Goal: Task Accomplishment & Management: Complete application form

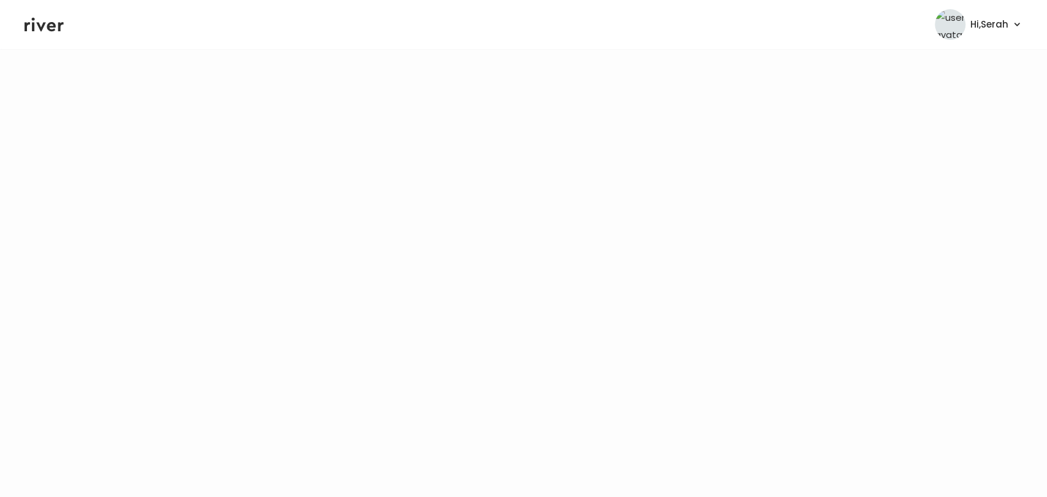
click at [44, 32] on icon at bounding box center [44, 24] width 39 height 18
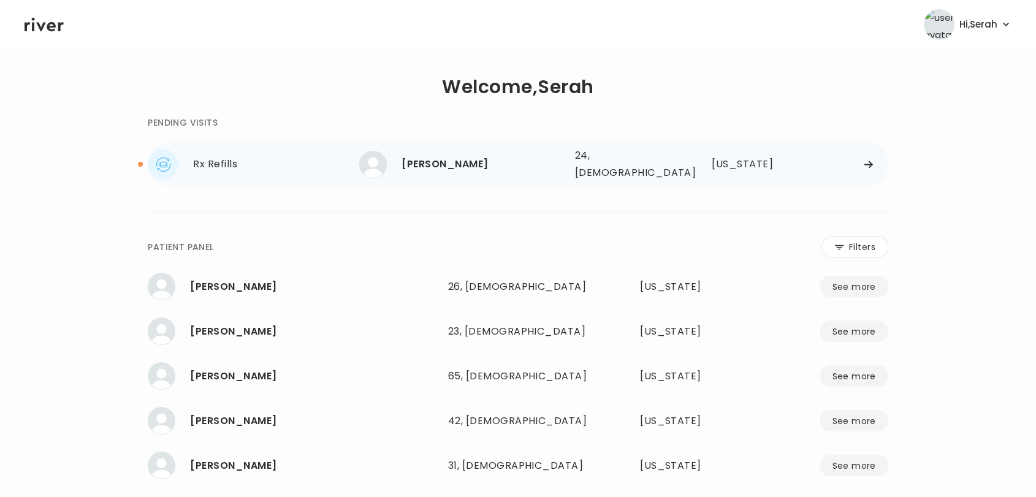
click at [424, 162] on div "[PERSON_NAME]" at bounding box center [483, 164] width 163 height 17
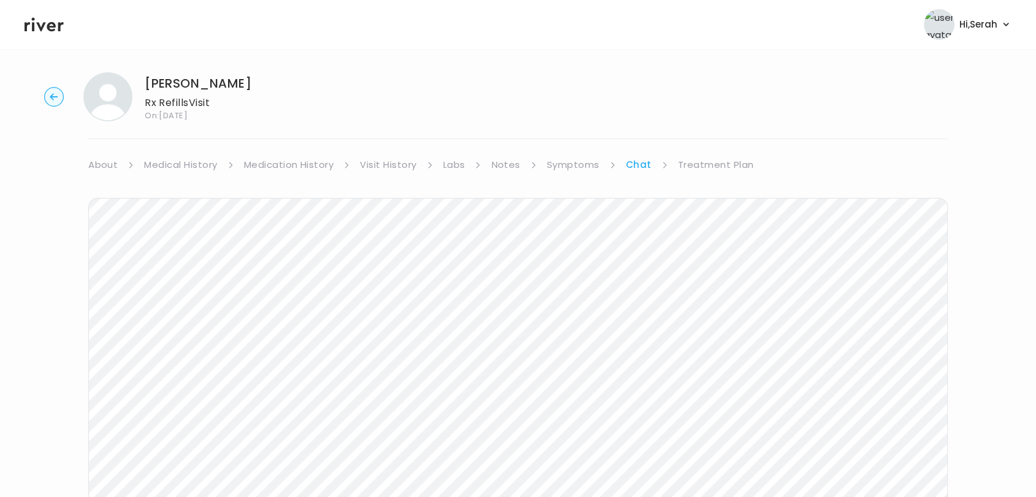
scroll to position [184, 0]
click at [44, 24] on icon at bounding box center [44, 25] width 39 height 14
click at [44, 26] on icon at bounding box center [44, 24] width 39 height 18
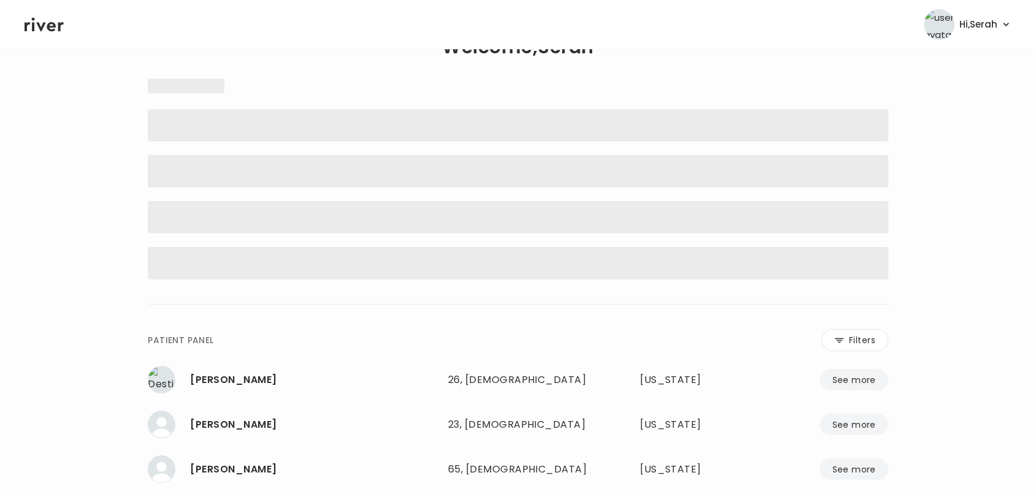
scroll to position [39, 0]
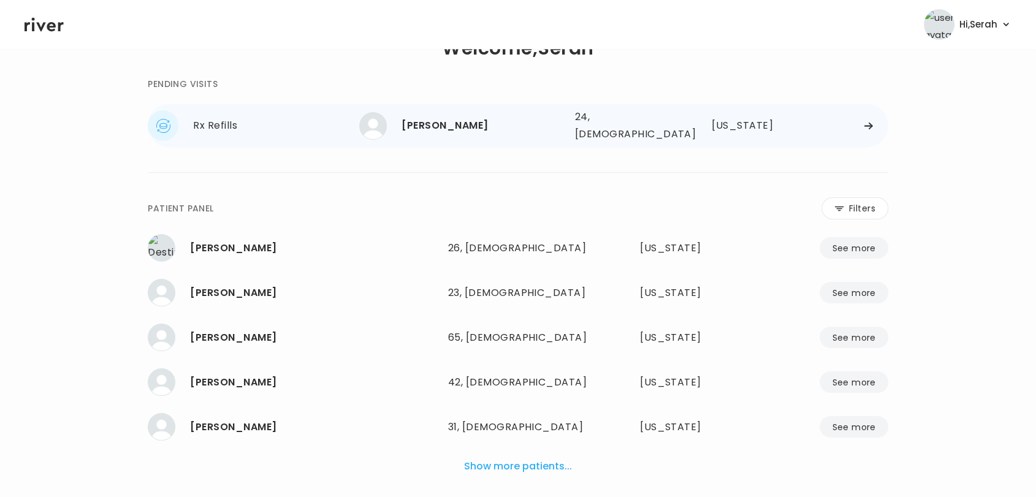
click at [423, 130] on div "ARDEN RENARD" at bounding box center [483, 125] width 163 height 17
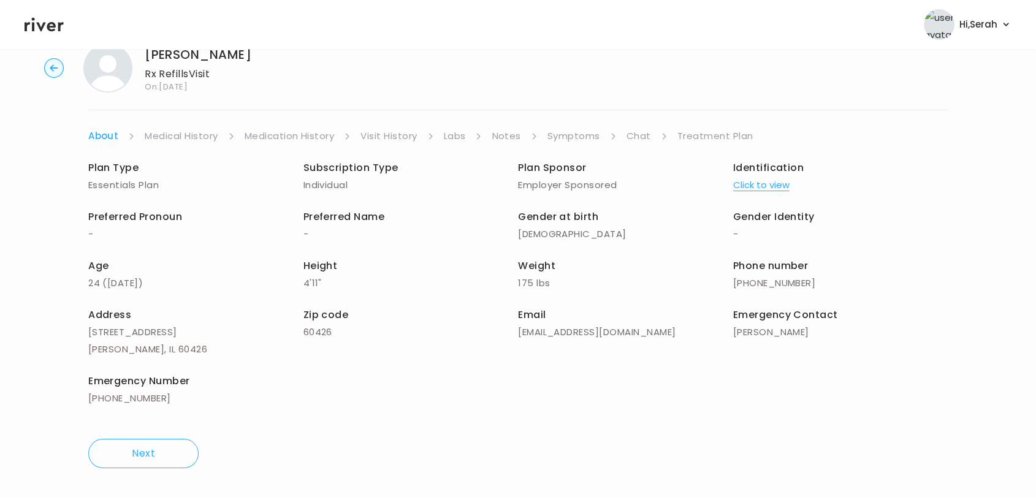
click at [695, 132] on link "Treatment Plan" at bounding box center [716, 136] width 76 height 17
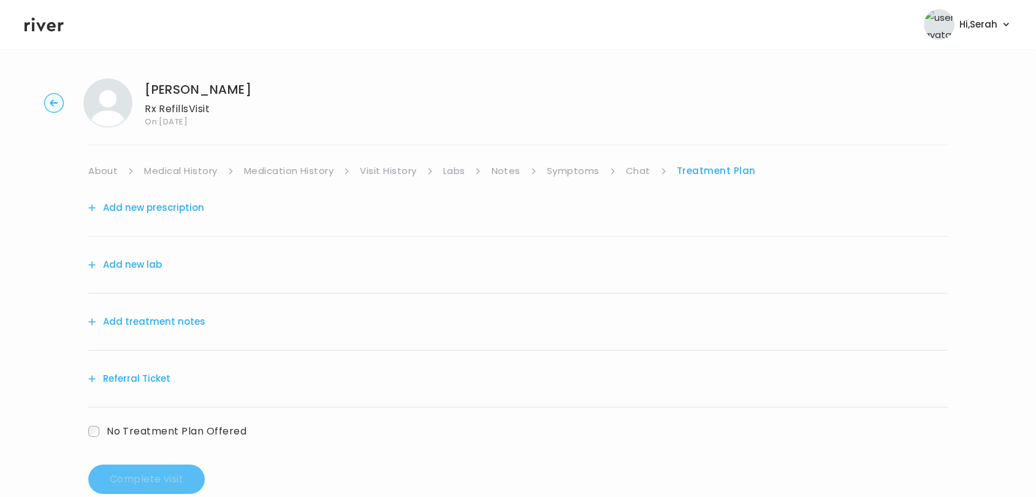
click at [177, 208] on button "Add new prescription" at bounding box center [146, 207] width 116 height 17
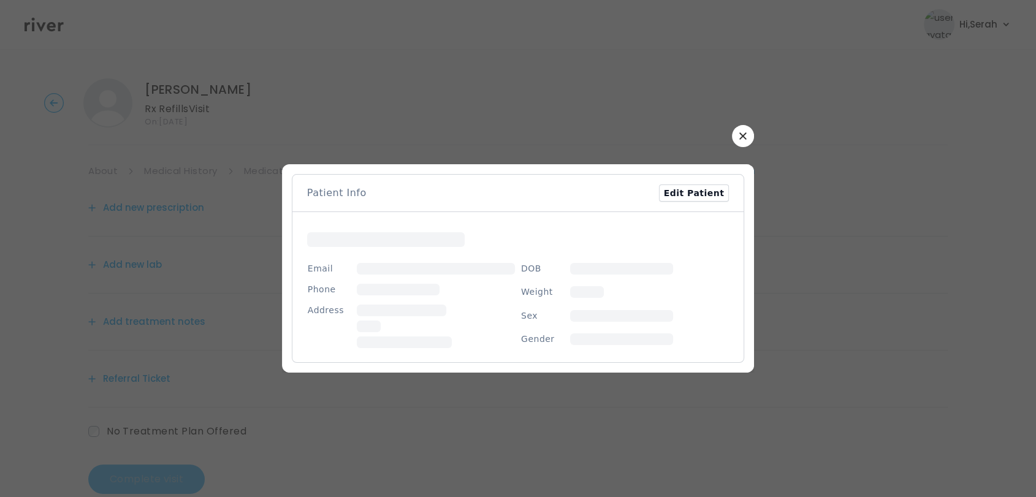
click at [740, 129] on div "​" at bounding box center [518, 248] width 1036 height 497
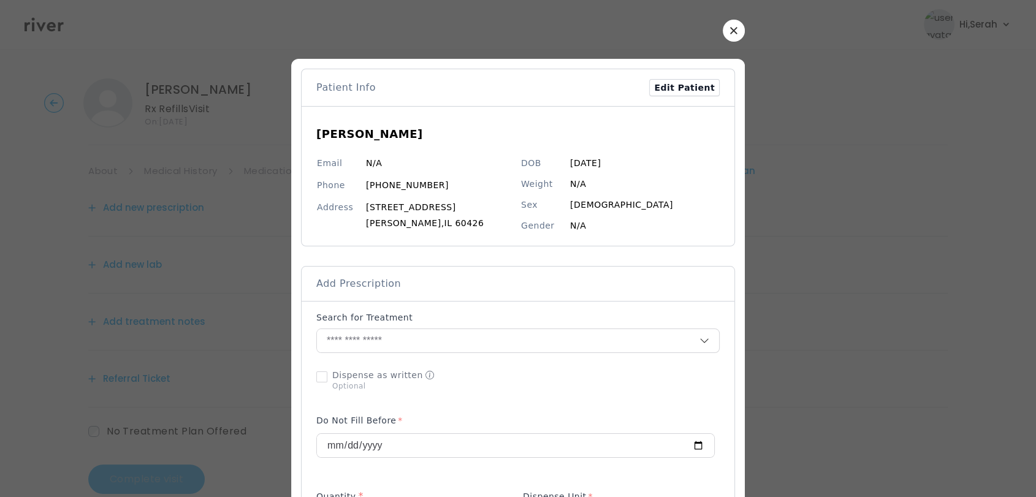
click at [730, 29] on icon "button" at bounding box center [733, 30] width 7 height 7
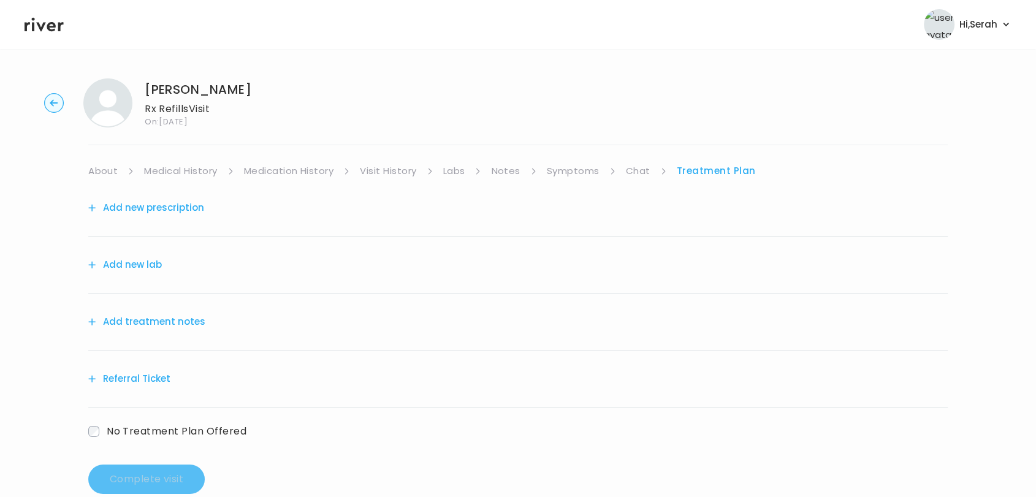
click at [565, 166] on link "Symptoms" at bounding box center [573, 170] width 53 height 17
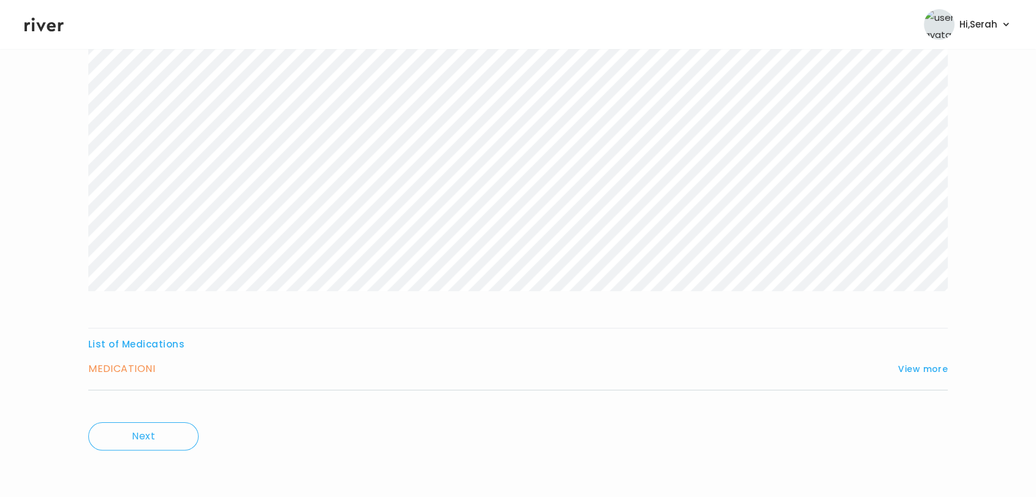
scroll to position [150, 0]
click at [919, 357] on div "List of Medications MEDICATION I View more Who originally prescribed the medica…" at bounding box center [518, 364] width 860 height 55
click at [919, 365] on button "View more" at bounding box center [923, 369] width 50 height 15
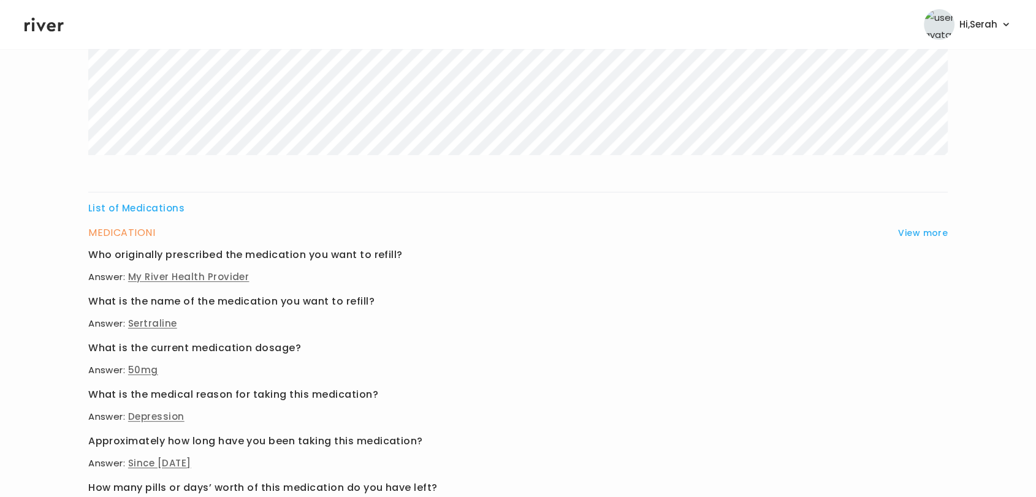
scroll to position [0, 0]
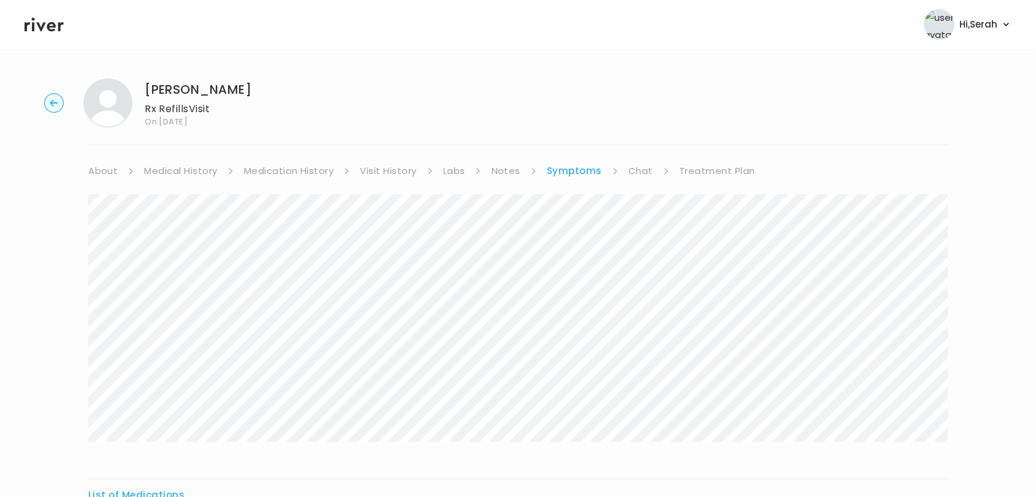
click at [643, 172] on link "Chat" at bounding box center [641, 170] width 25 height 17
click at [694, 169] on link "Treatment Plan" at bounding box center [716, 170] width 76 height 17
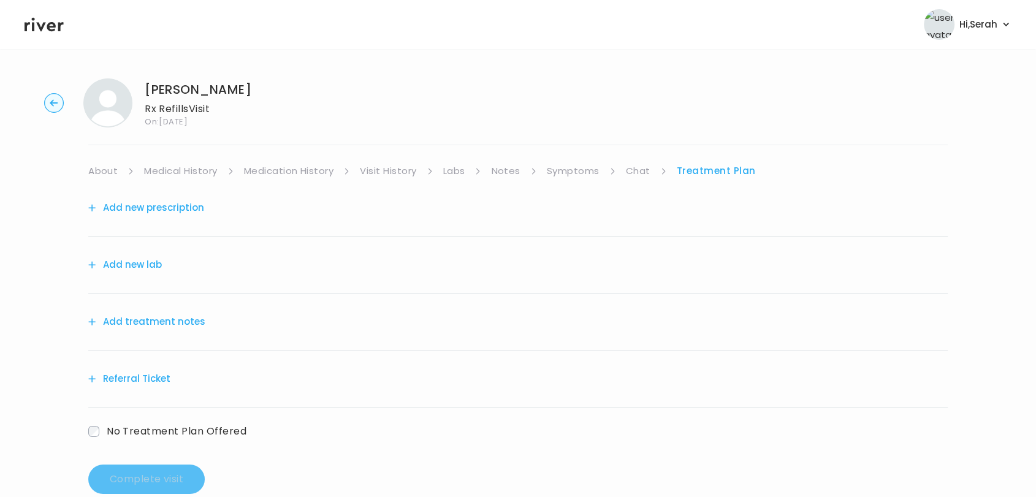
click at [193, 209] on button "Add new prescription" at bounding box center [146, 207] width 116 height 17
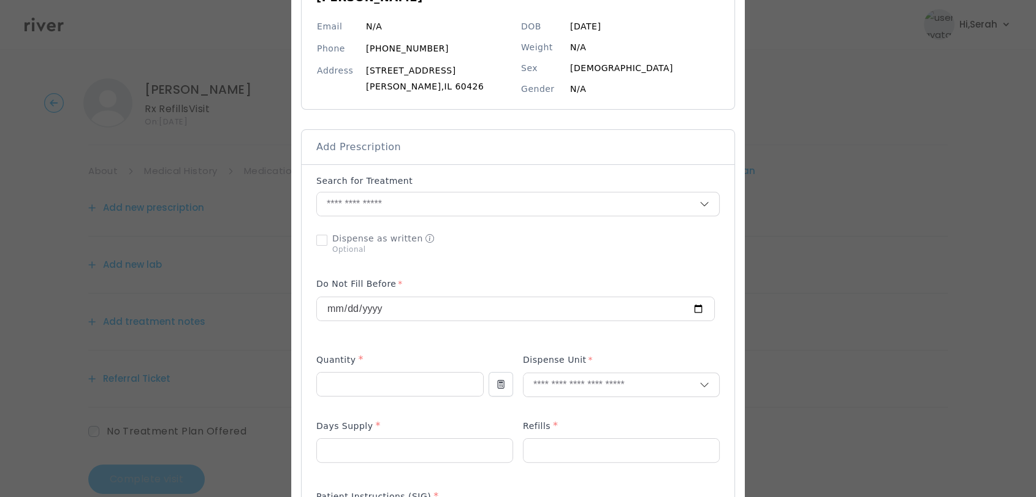
scroll to position [140, 0]
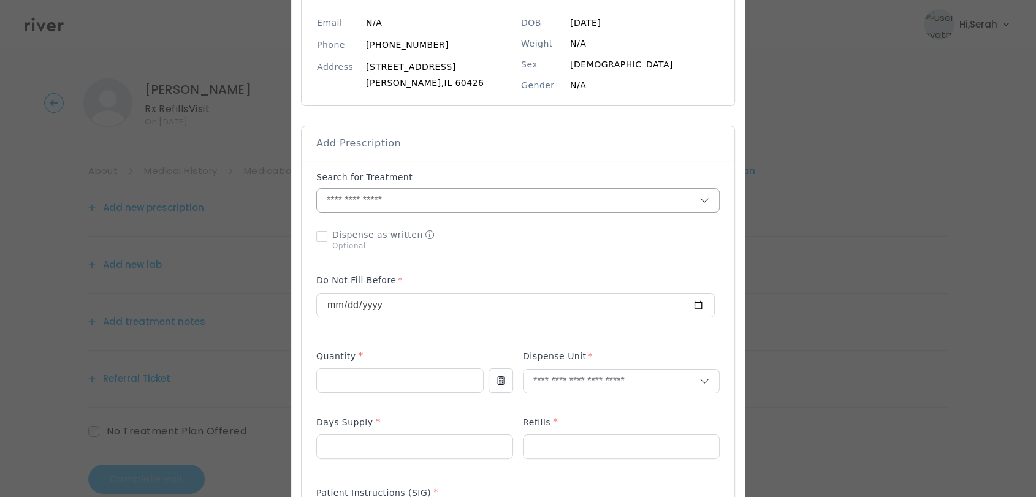
click at [475, 192] on input "text" at bounding box center [508, 200] width 383 height 23
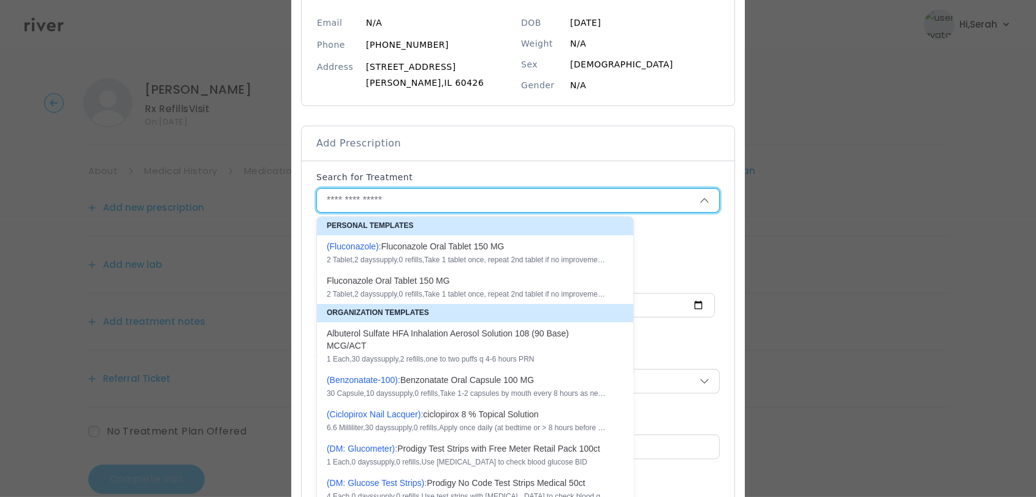
scroll to position [0, 0]
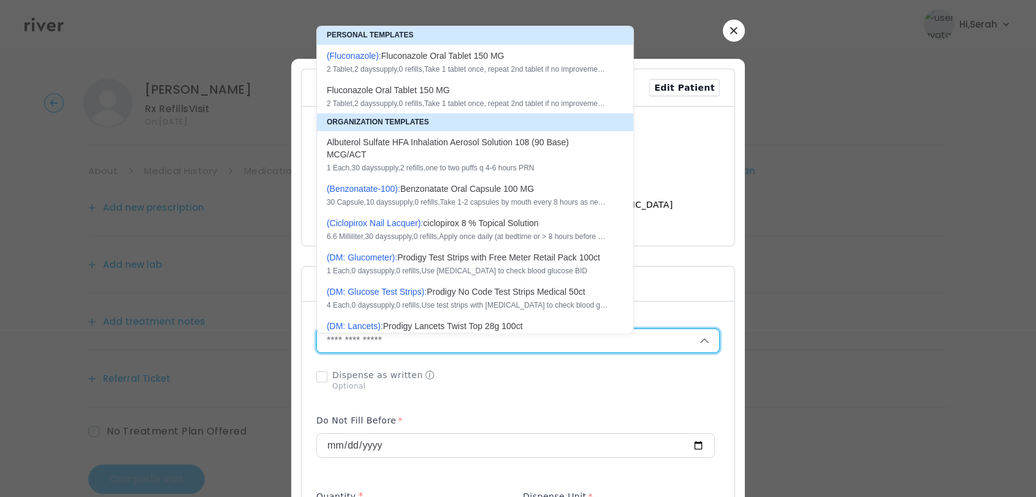
click at [730, 31] on icon "button" at bounding box center [733, 30] width 7 height 7
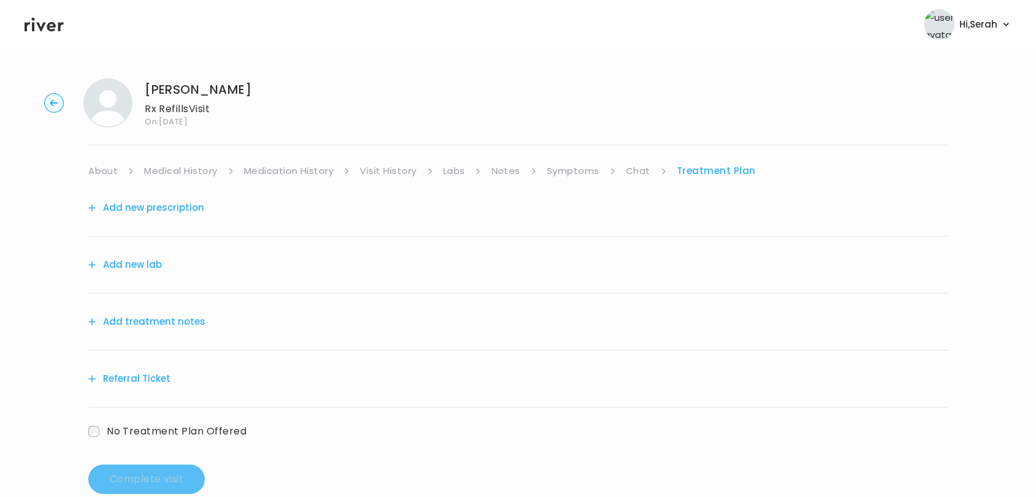
click at [193, 211] on button "Add new prescription" at bounding box center [146, 207] width 116 height 17
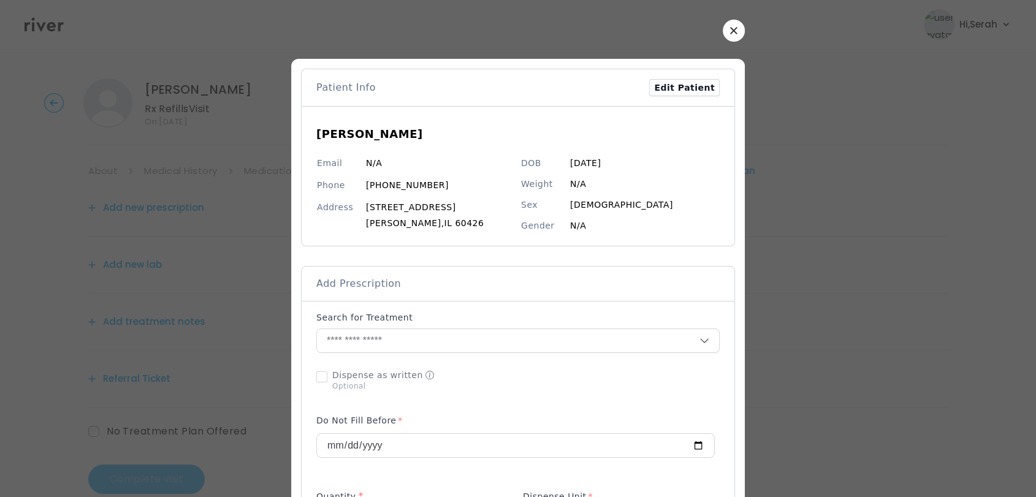
click at [735, 29] on button "button" at bounding box center [734, 31] width 22 height 22
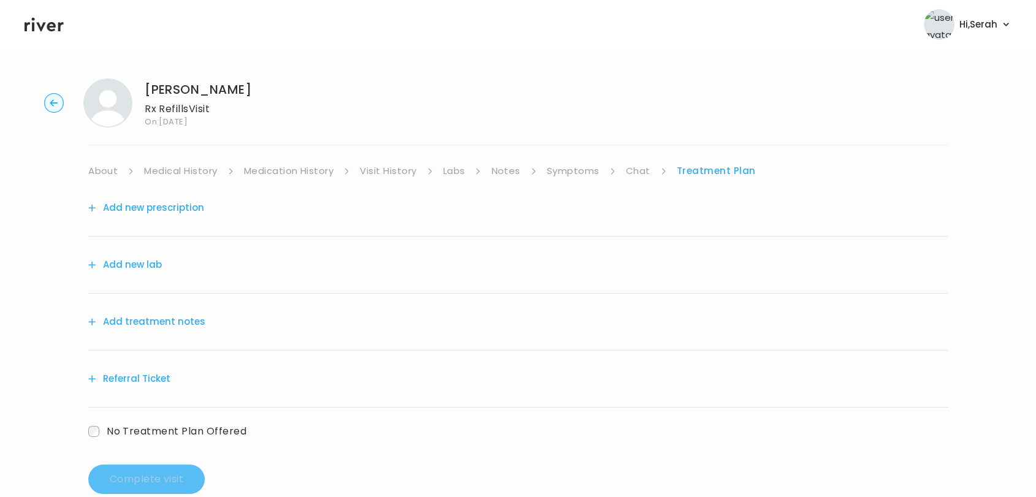
click at [579, 162] on link "Symptoms" at bounding box center [573, 170] width 53 height 17
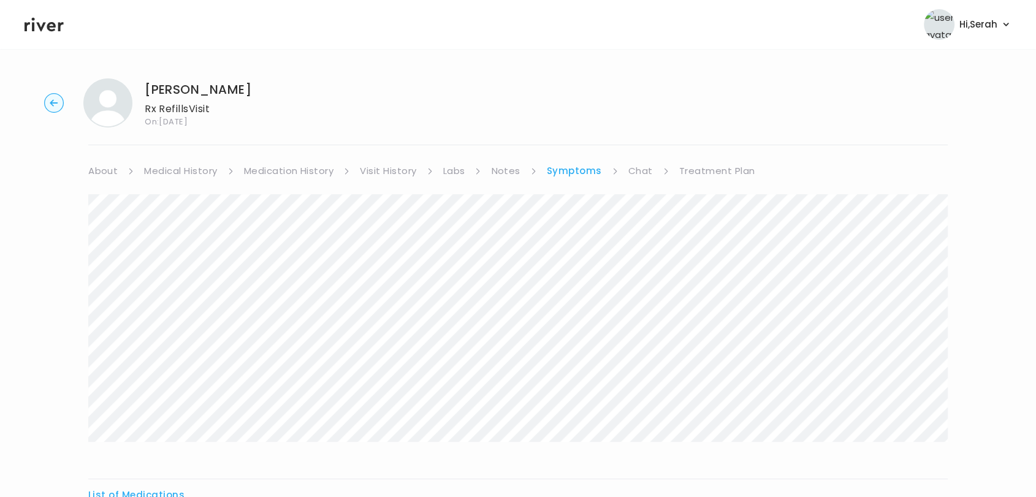
scroll to position [151, 0]
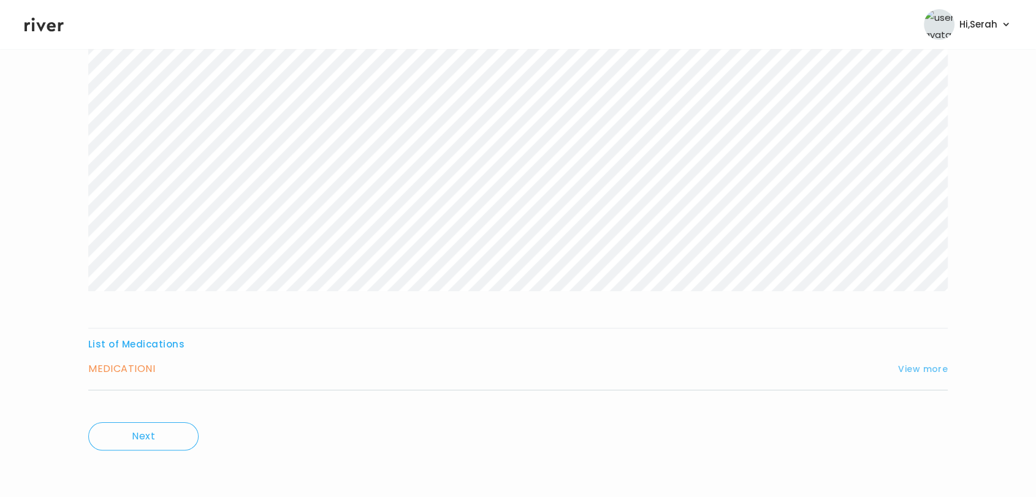
click at [912, 369] on button "View more" at bounding box center [923, 369] width 50 height 15
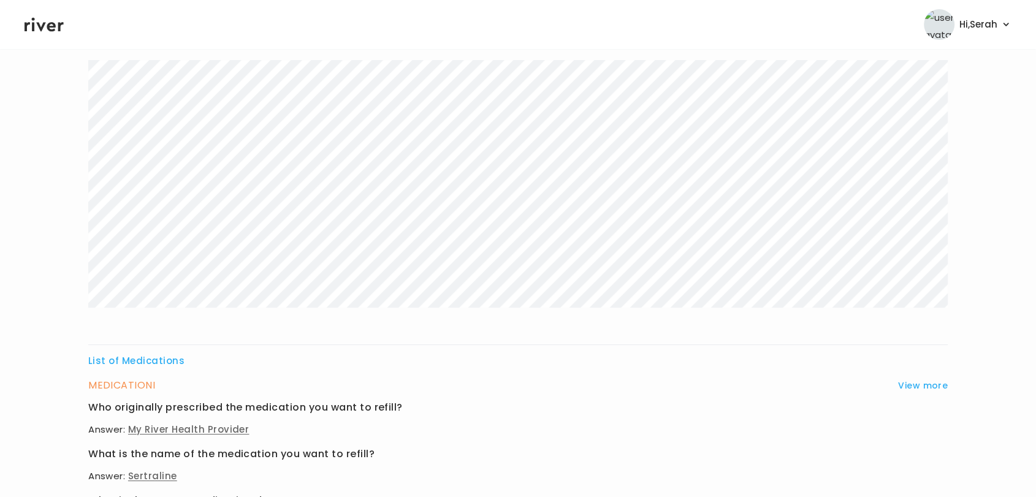
scroll to position [0, 0]
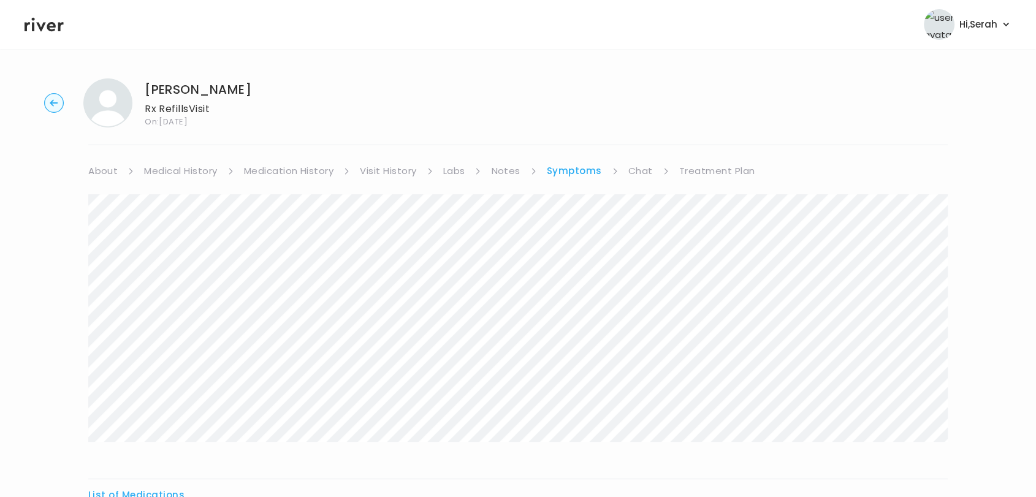
click at [714, 168] on link "Treatment Plan" at bounding box center [717, 170] width 76 height 17
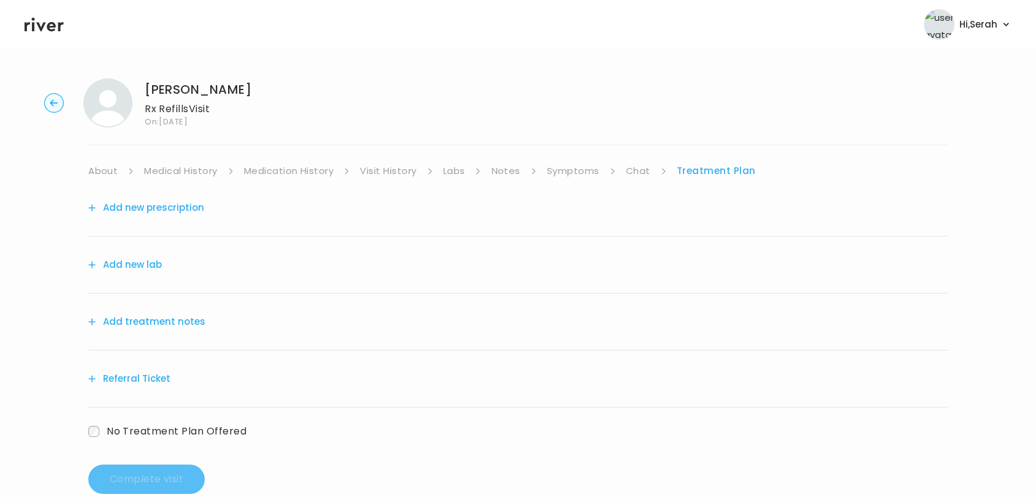
click at [172, 197] on div "Add new prescription" at bounding box center [518, 208] width 860 height 57
click at [174, 207] on button "Add new prescription" at bounding box center [146, 207] width 116 height 17
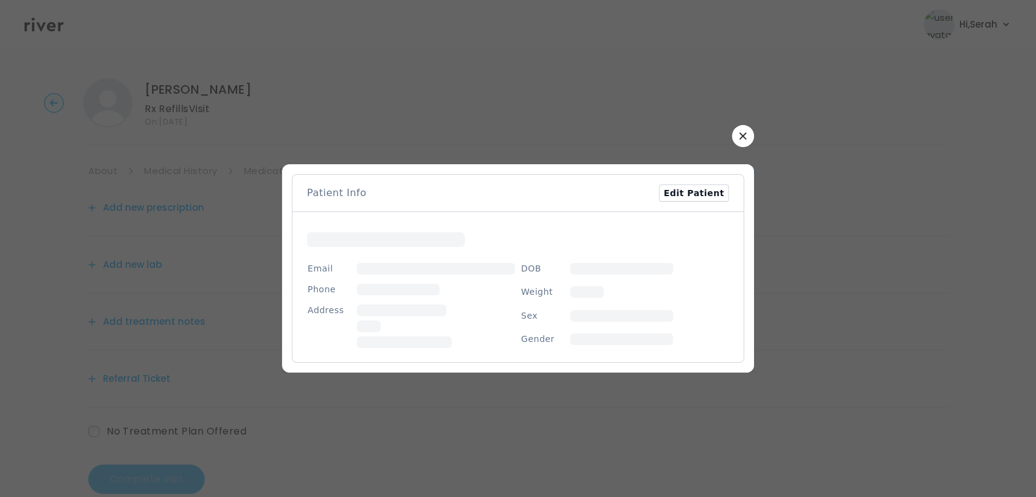
scroll to position [26, 0]
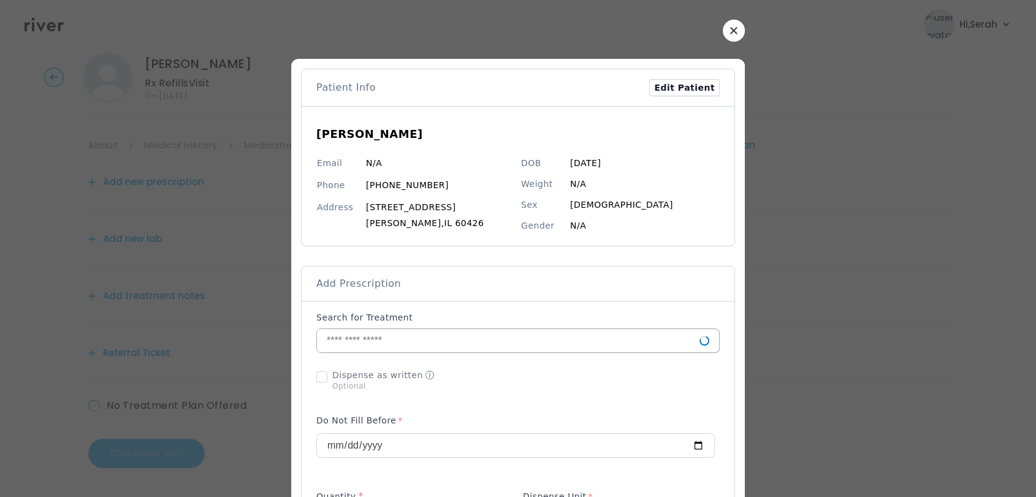
click at [503, 334] on input "text" at bounding box center [508, 340] width 383 height 23
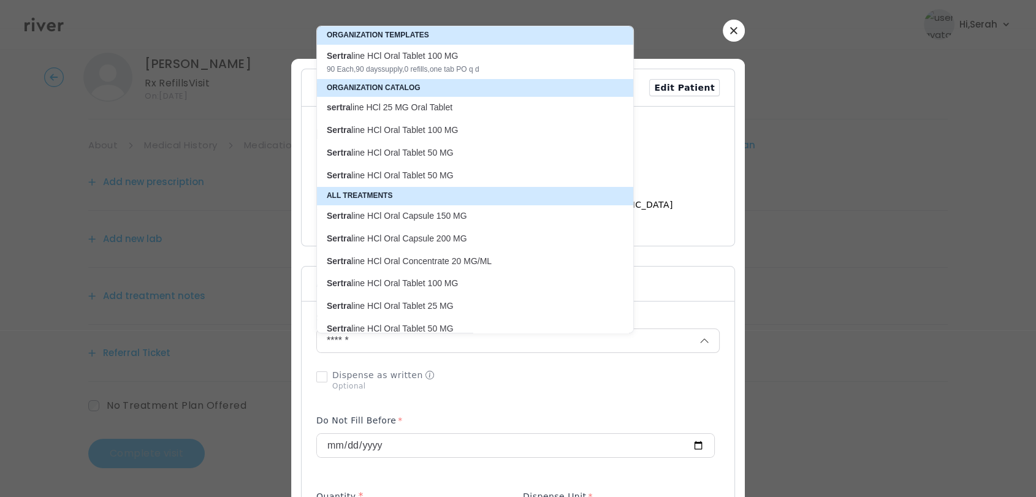
click at [409, 155] on p "Sertra line HCl Oral Tablet 50 MG" at bounding box center [468, 153] width 282 height 12
type input "**********"
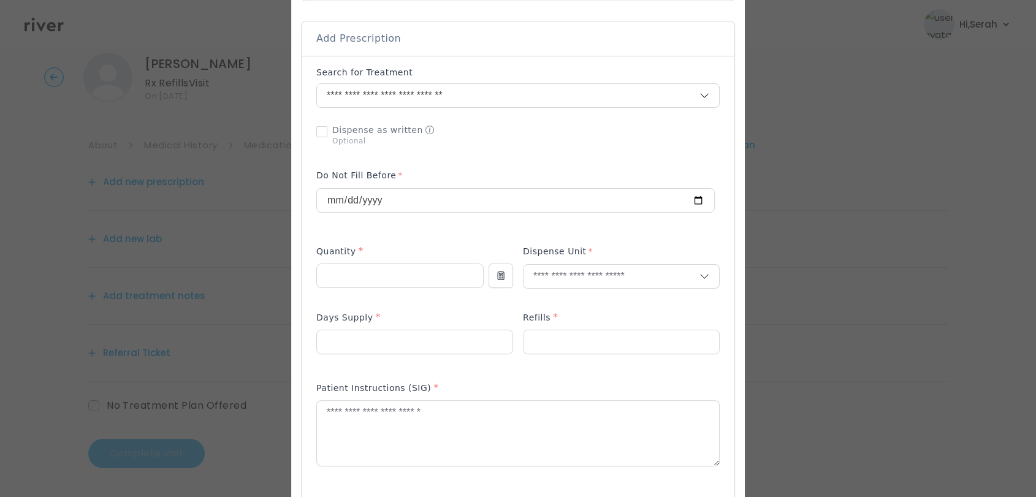
scroll to position [248, 0]
click at [384, 274] on input "number" at bounding box center [400, 273] width 166 height 23
type input "**"
click at [560, 307] on p "Tablet" at bounding box center [621, 300] width 161 height 18
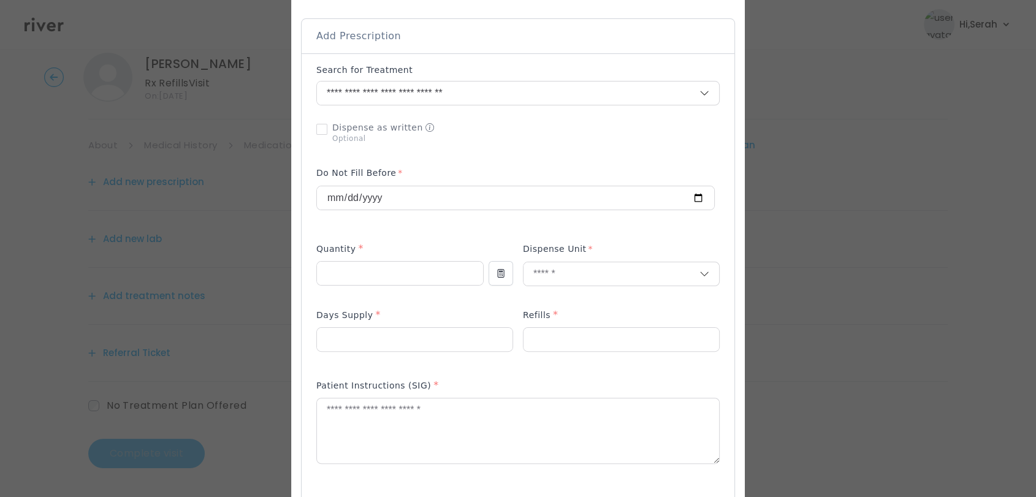
click at [393, 357] on p at bounding box center [414, 359] width 197 height 13
click at [378, 340] on input "number" at bounding box center [415, 339] width 196 height 23
type input "**"
type input "*"
click at [366, 424] on textarea at bounding box center [518, 431] width 402 height 65
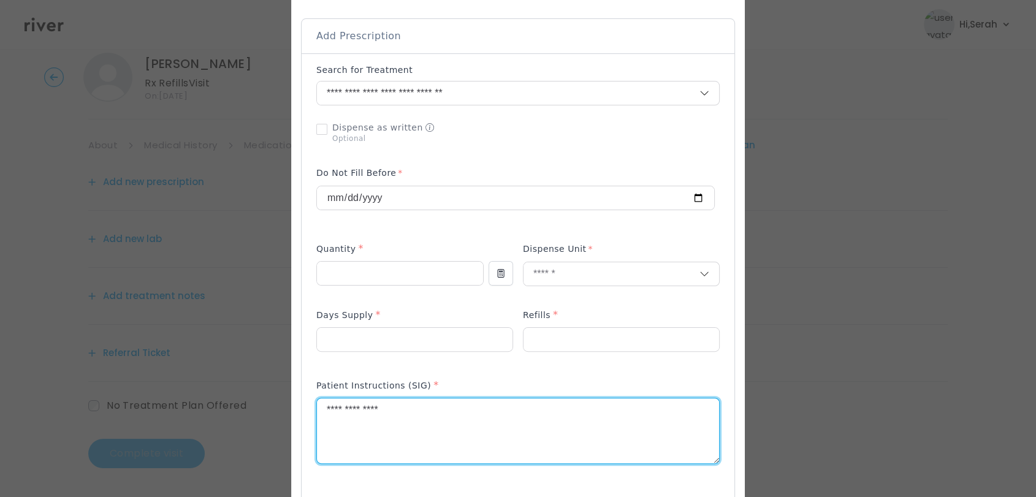
type textarea "**********"
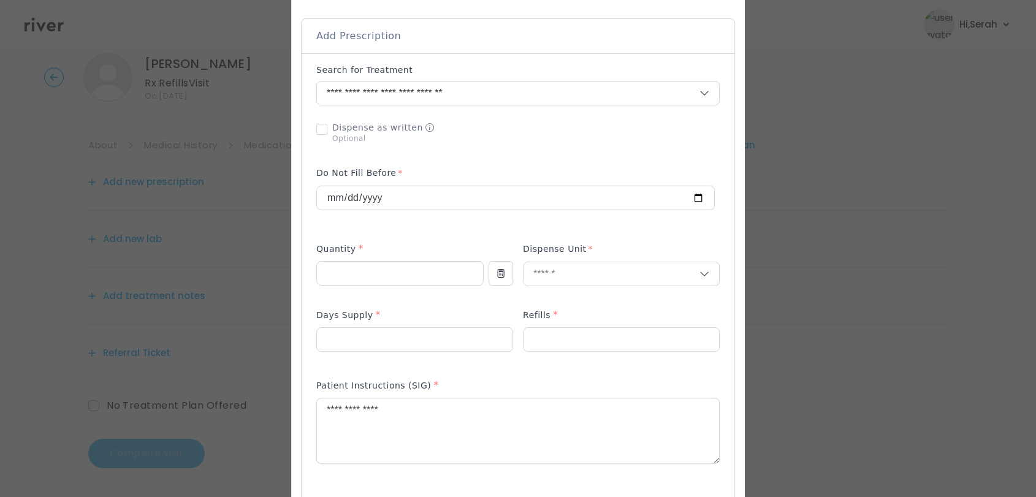
click at [442, 364] on p at bounding box center [414, 359] width 197 height 13
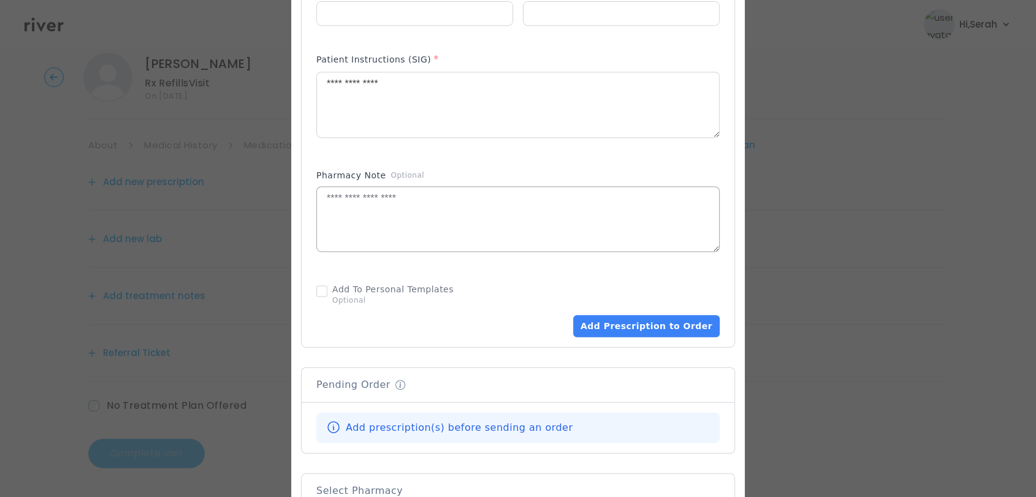
scroll to position [605, 0]
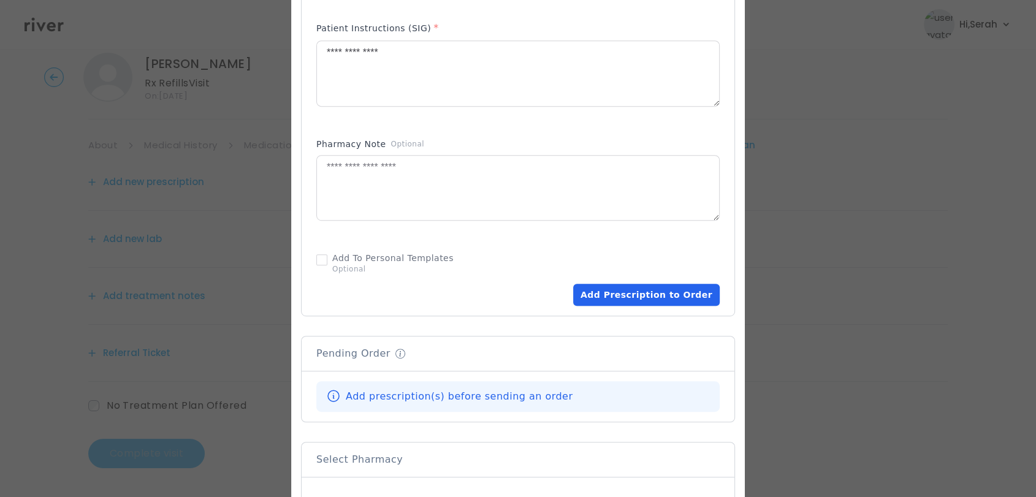
click at [671, 286] on button "Add Prescription to Order" at bounding box center [646, 295] width 147 height 22
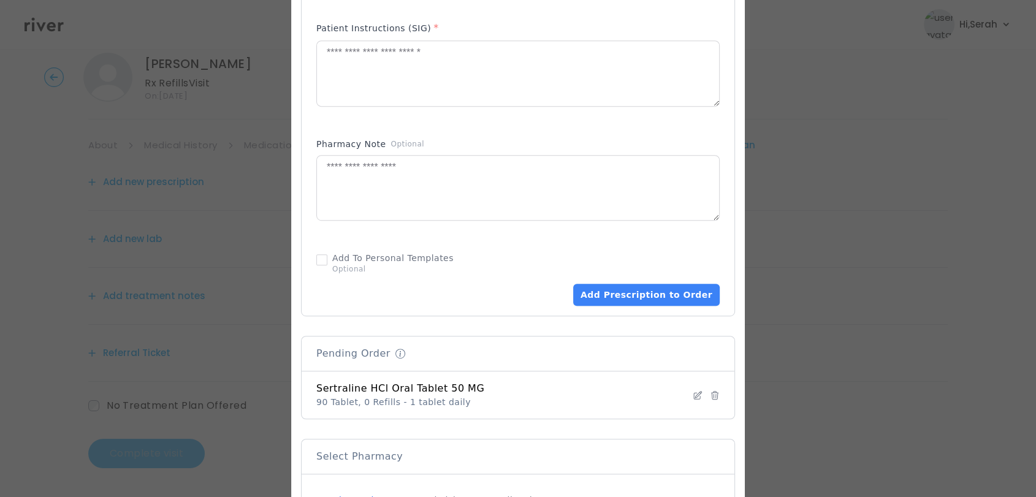
scroll to position [828, 0]
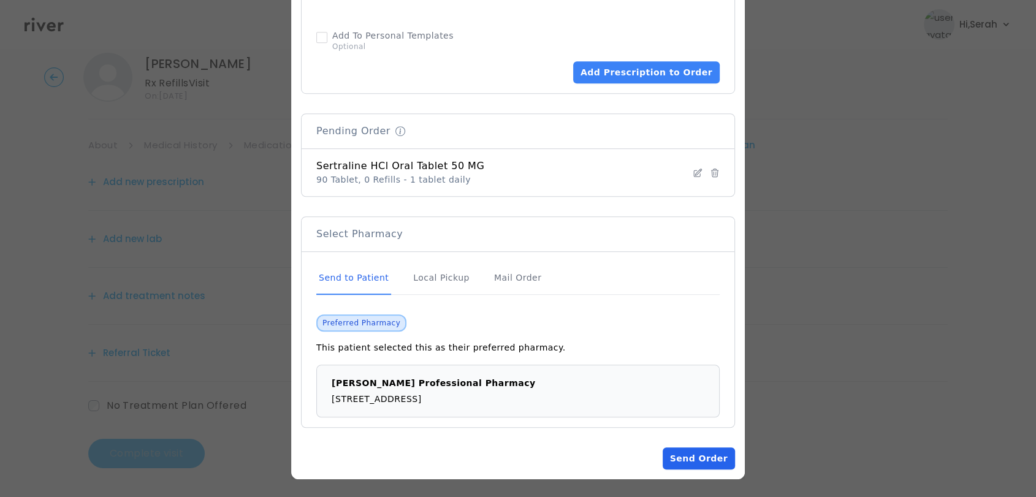
click at [690, 454] on button "Send Order" at bounding box center [699, 459] width 72 height 22
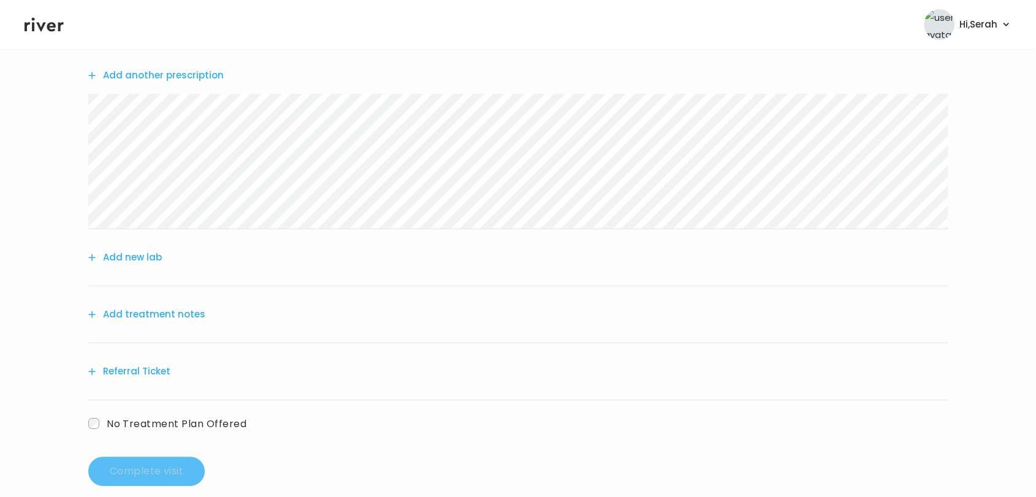
scroll to position [134, 0]
click at [143, 301] on div "Add treatment notes" at bounding box center [518, 313] width 860 height 57
click at [147, 310] on button "Add treatment notes" at bounding box center [146, 312] width 117 height 17
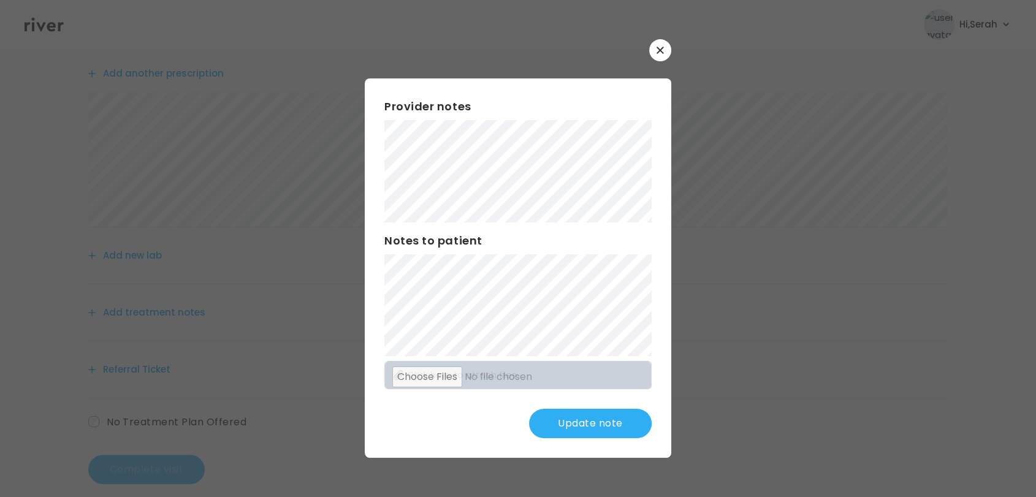
click at [585, 435] on button "Update note" at bounding box center [590, 423] width 123 height 29
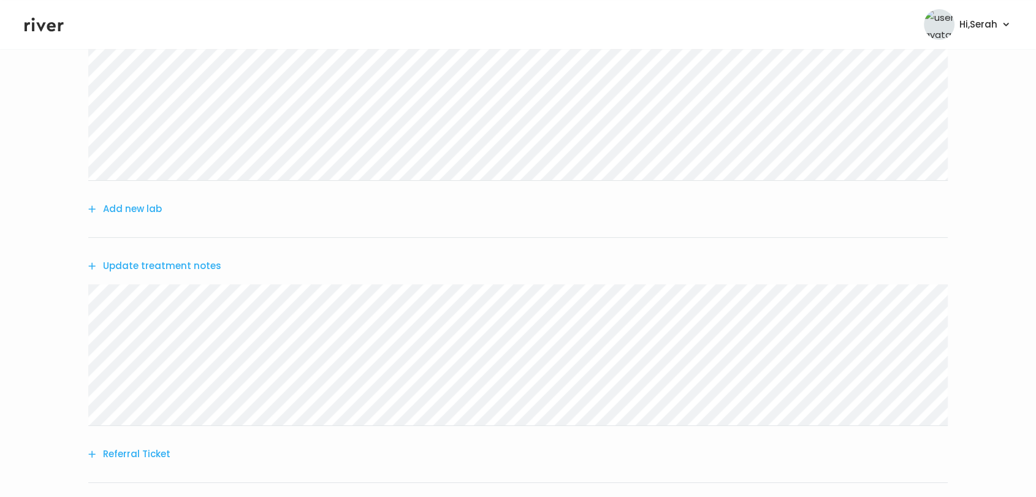
scroll to position [283, 0]
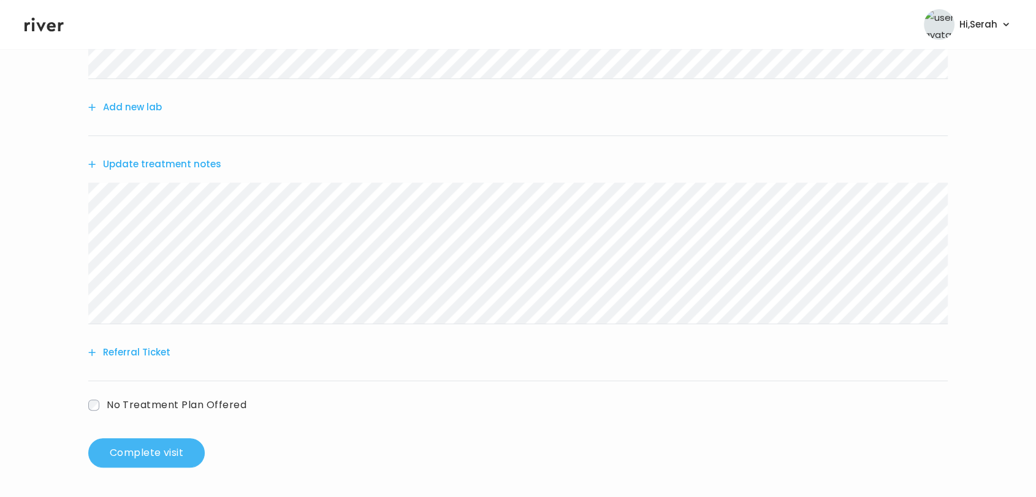
click at [138, 455] on button "Complete visit" at bounding box center [146, 452] width 117 height 29
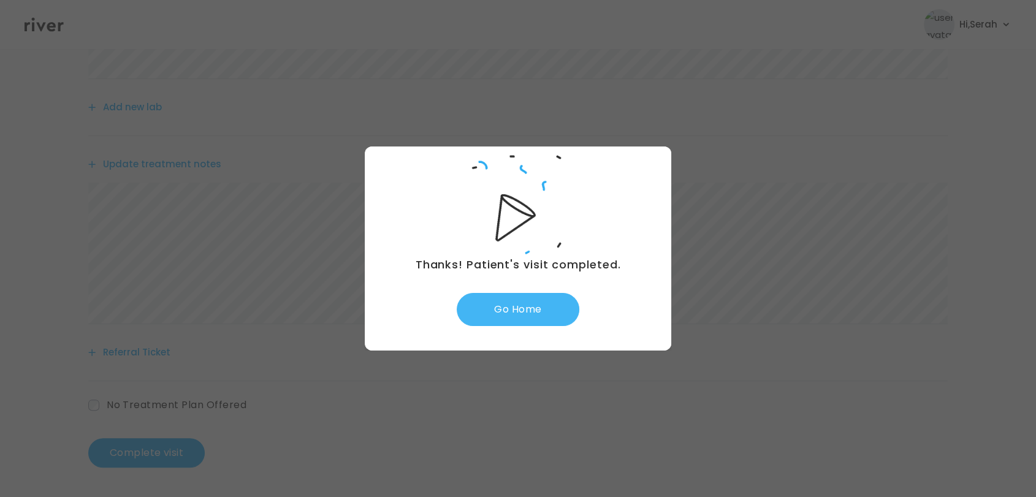
click at [519, 313] on button "Go Home" at bounding box center [518, 309] width 123 height 33
